Goal: Find specific page/section: Find specific page/section

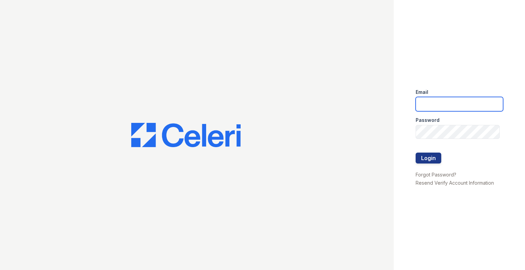
type input "[DOMAIN_NAME][EMAIL_ADDRESS][DOMAIN_NAME]"
click at [429, 158] on button "Login" at bounding box center [428, 158] width 26 height 11
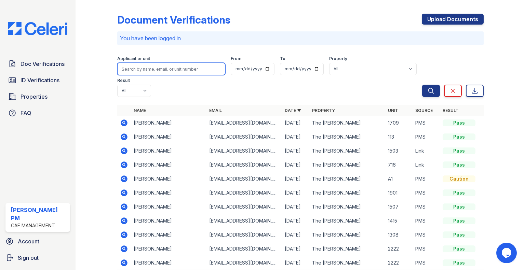
click at [143, 68] on input "search" at bounding box center [171, 69] width 108 height 12
type input "cray"
click at [422, 85] on button "Search" at bounding box center [431, 91] width 18 height 12
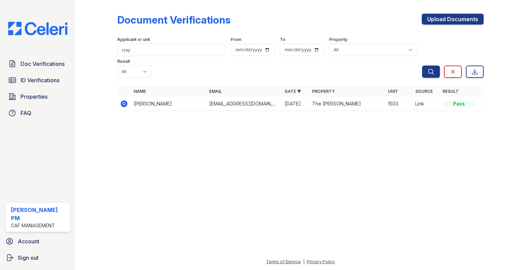
click at [47, 80] on span "ID Verifications" at bounding box center [39, 80] width 39 height 8
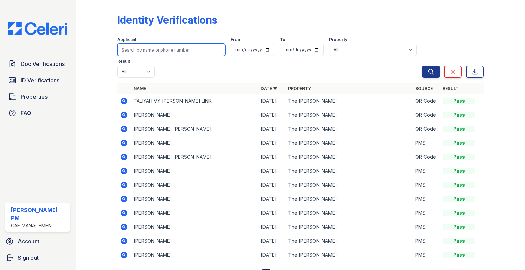
click at [152, 51] on input "search" at bounding box center [171, 50] width 108 height 12
type input "cray"
click at [422, 66] on button "Search" at bounding box center [431, 72] width 18 height 12
